Goal: Check status: Check status

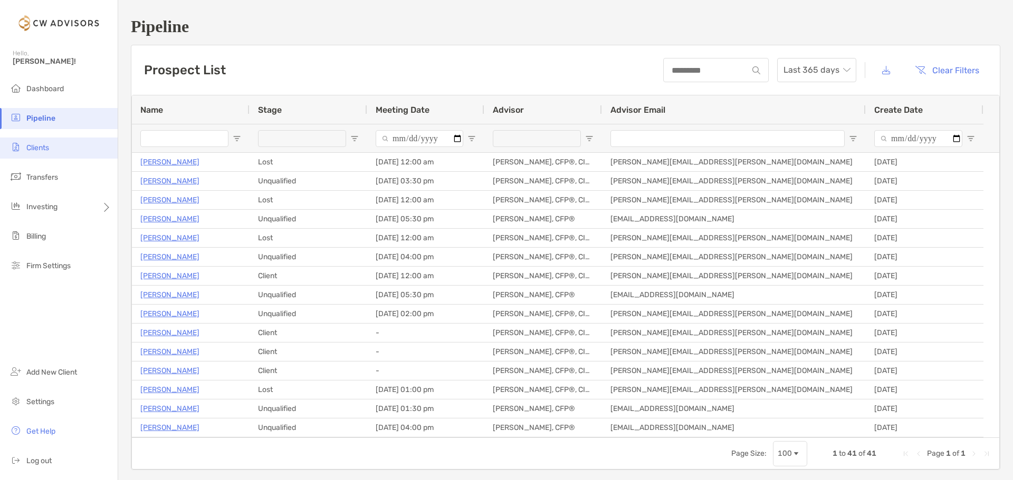
click at [39, 149] on span "Clients" at bounding box center [37, 147] width 23 height 9
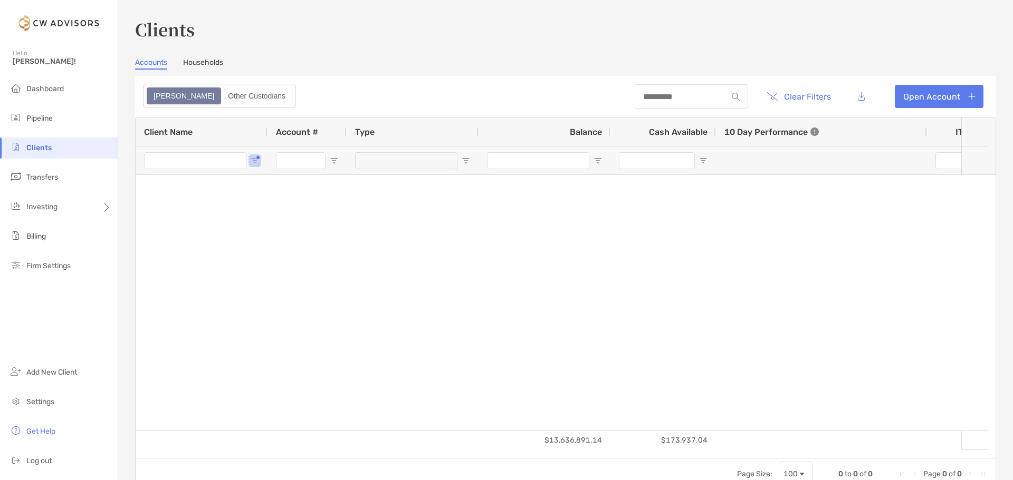
type input "*"
type input "***"
drag, startPoint x: 173, startPoint y: 162, endPoint x: 127, endPoint y: 162, distance: 45.9
click at [127, 162] on div "Clients Accounts Households Zoe Other Custodians Clear Filters Open Account 0 t…" at bounding box center [565, 240] width 895 height 480
type input "*******"
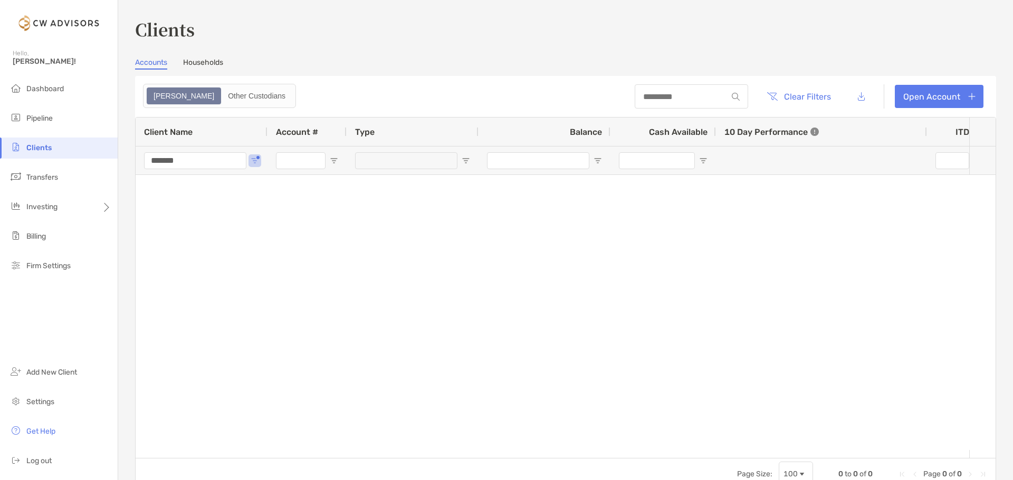
click at [204, 58] on link "Households" at bounding box center [203, 64] width 40 height 12
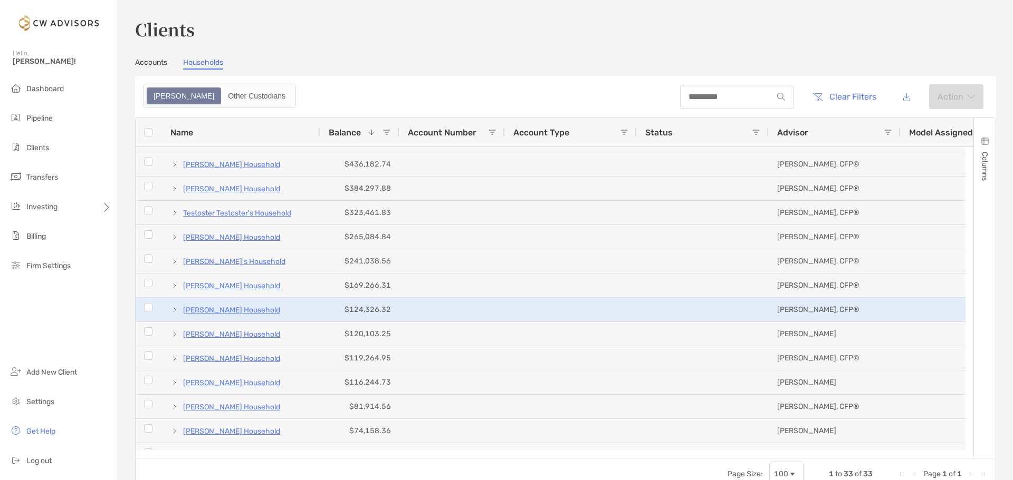
scroll to position [264, 0]
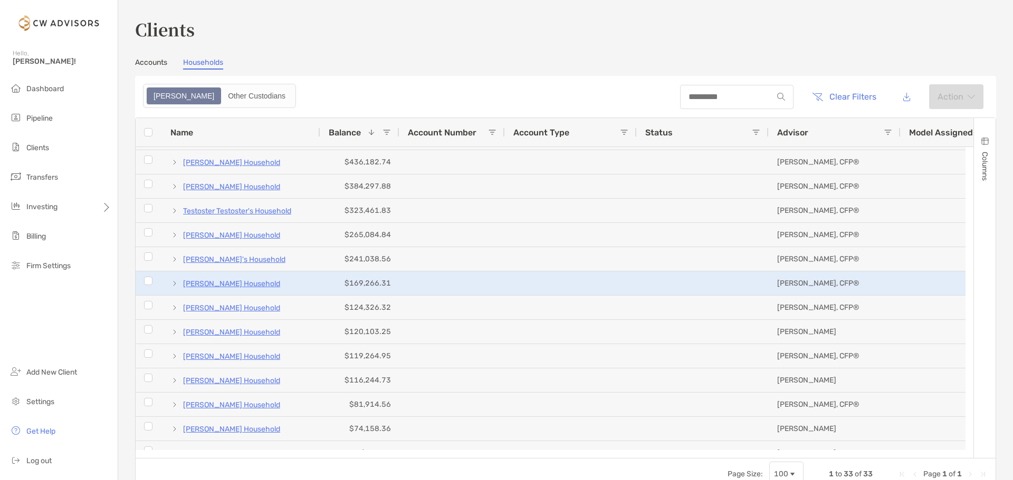
click at [202, 284] on p "[PERSON_NAME] Household" at bounding box center [231, 283] width 97 height 13
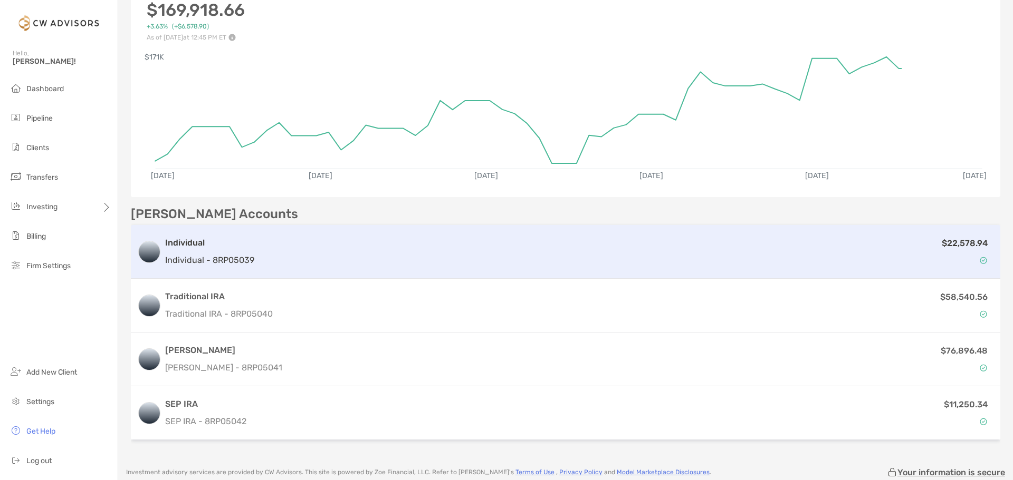
scroll to position [158, 0]
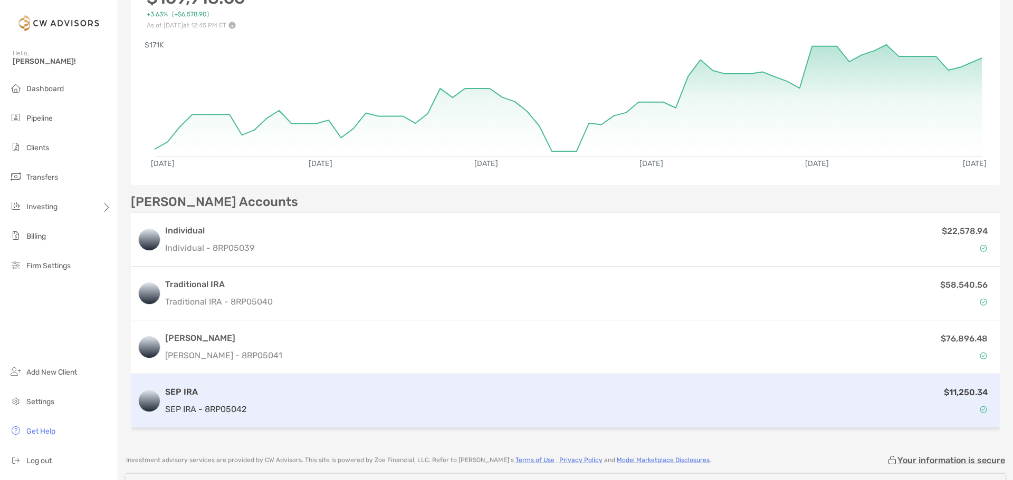
click at [239, 399] on div "SEP IRA SEP IRA - 8RP05042" at bounding box center [205, 401] width 81 height 30
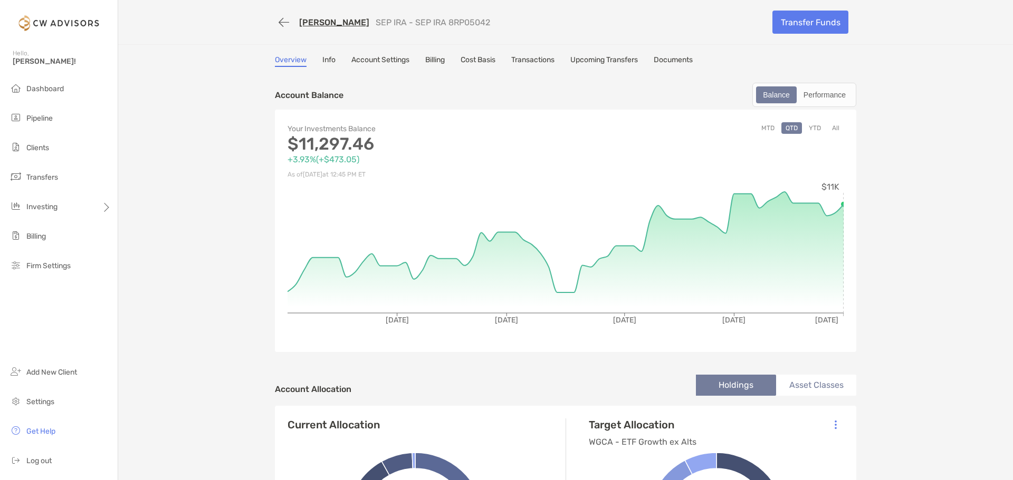
click at [529, 61] on link "Transactions" at bounding box center [532, 61] width 43 height 12
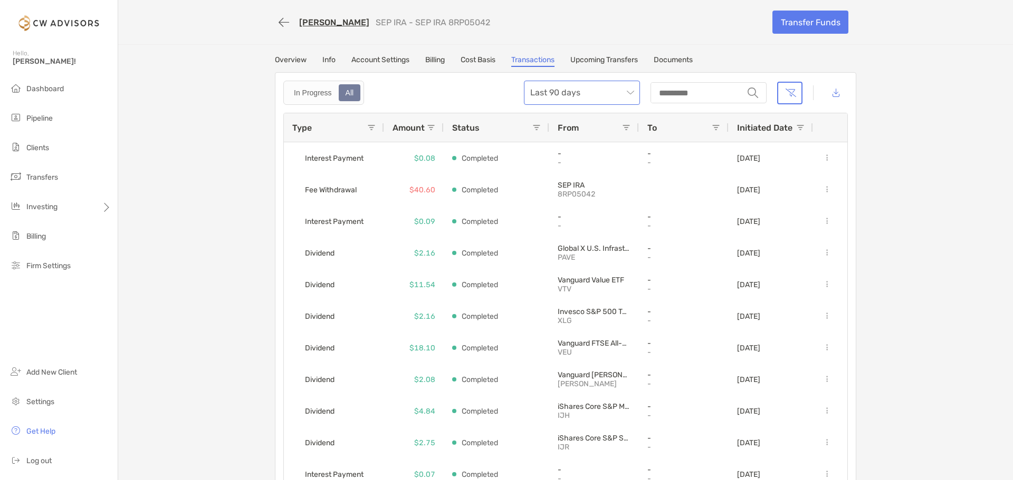
click at [625, 94] on span "Last 90 days" at bounding box center [581, 92] width 103 height 23
click at [561, 151] on div "Last 120 Days" at bounding box center [577, 150] width 99 height 13
click at [792, 96] on button "button" at bounding box center [789, 93] width 25 height 23
click at [786, 98] on button "button" at bounding box center [789, 93] width 25 height 23
